Goal: Check status: Check status

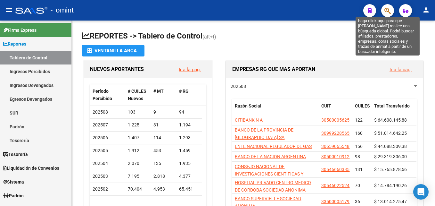
click at [388, 13] on icon "button" at bounding box center [387, 10] width 6 height 7
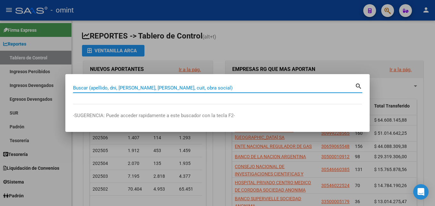
paste input "95725085"
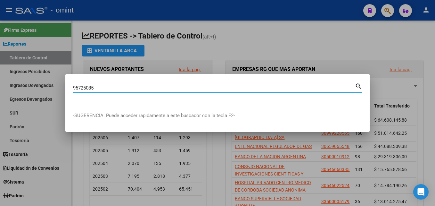
click at [73, 86] on input "95725085" at bounding box center [214, 88] width 282 height 6
click at [120, 88] on input "2795725085" at bounding box center [214, 88] width 282 height 6
type input "27957250853"
click at [361, 87] on mat-icon "search" at bounding box center [358, 86] width 7 height 8
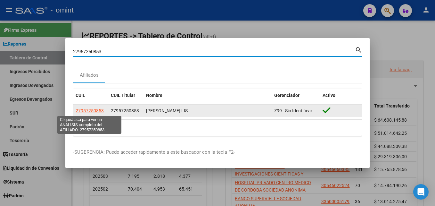
click at [95, 110] on span "27957250853" at bounding box center [90, 110] width 28 height 5
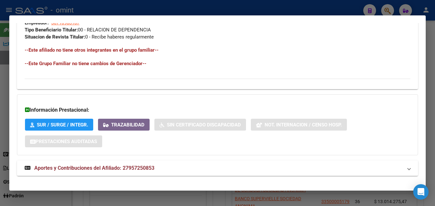
scroll to position [344, 0]
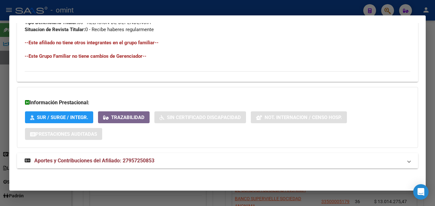
click at [134, 160] on span "Aportes y Contribuciones del Afiliado: 27957250853" at bounding box center [94, 160] width 120 height 6
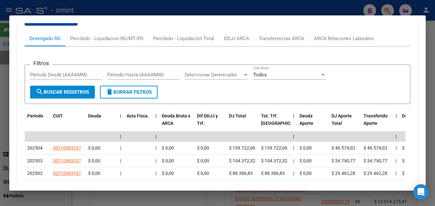
scroll to position [486, 0]
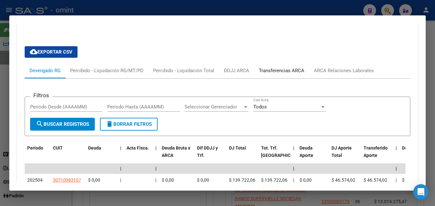
click at [281, 69] on div "Transferencias ARCA" at bounding box center [281, 70] width 45 height 7
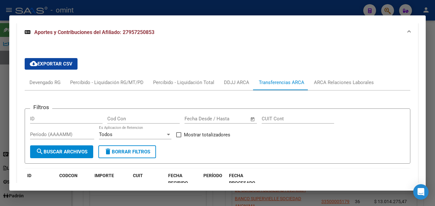
scroll to position [472, 0]
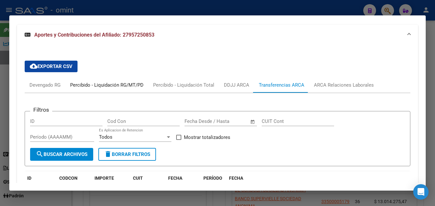
click at [105, 85] on div "Percibido - Liquidación RG/MT/PD" at bounding box center [106, 84] width 73 height 7
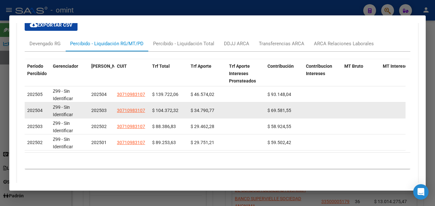
scroll to position [501, 0]
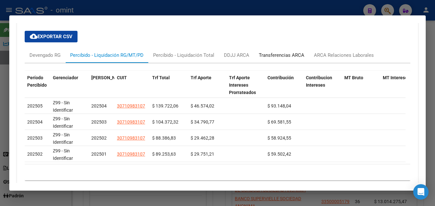
click at [288, 51] on div "Transferencias ARCA" at bounding box center [281, 54] width 55 height 15
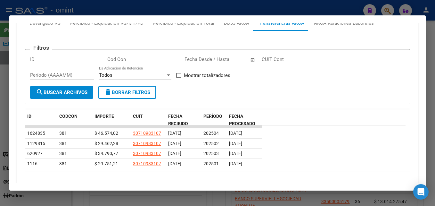
scroll to position [469, 0]
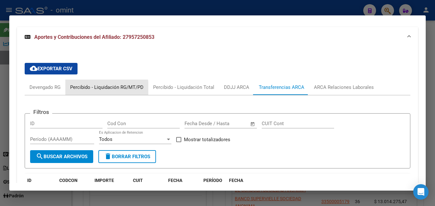
click at [85, 88] on div "Percibido - Liquidación RG/MT/PD" at bounding box center [106, 87] width 73 height 7
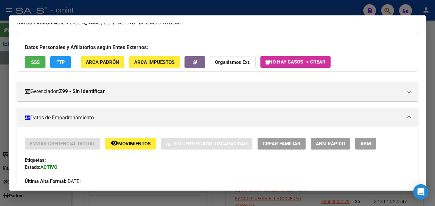
scroll to position [0, 0]
